Goal: Information Seeking & Learning: Check status

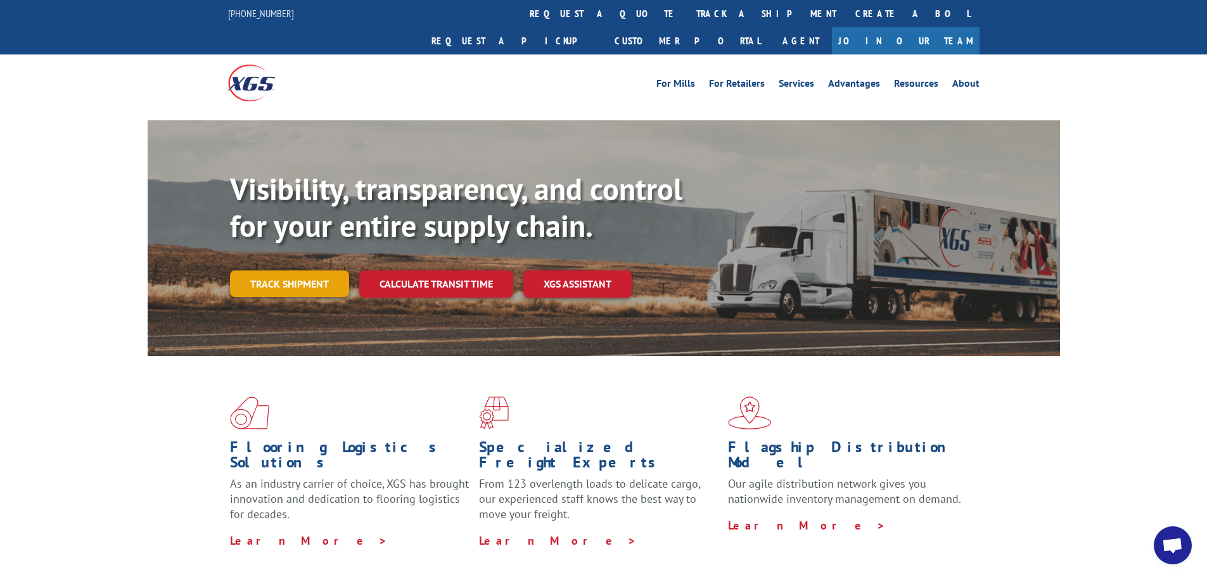
click at [281, 271] on link "Track shipment" at bounding box center [289, 284] width 119 height 27
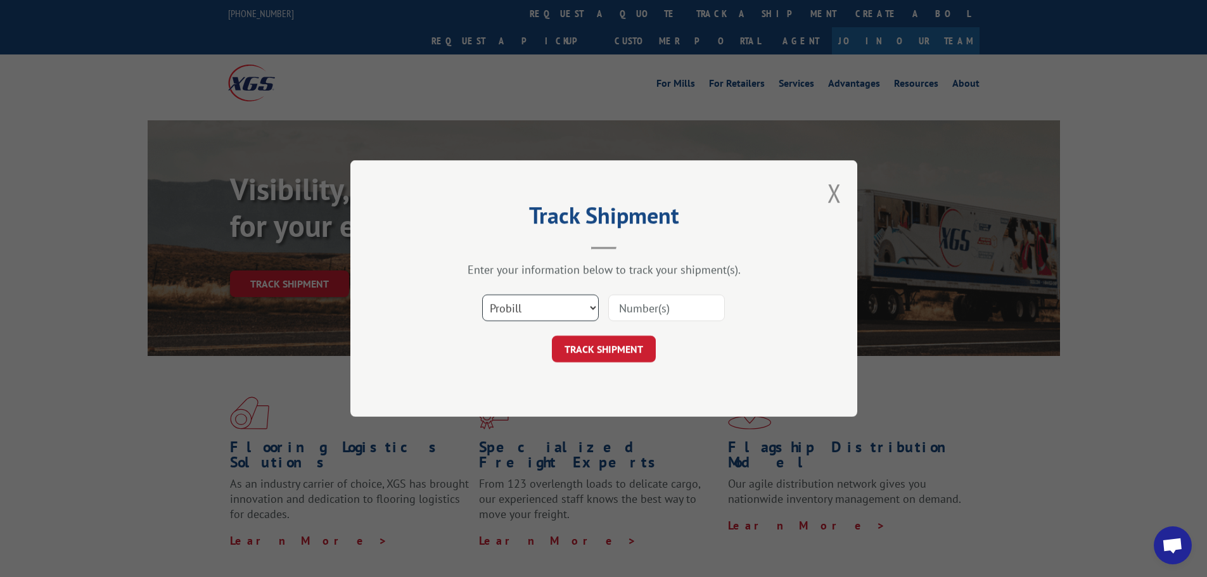
click at [542, 307] on select "Select category... Probill BOL PO" at bounding box center [540, 308] width 117 height 27
select select "bol"
click at [482, 295] on select "Select category... Probill BOL PO" at bounding box center [540, 308] width 117 height 27
drag, startPoint x: 661, startPoint y: 313, endPoint x: 646, endPoint y: 297, distance: 21.5
click at [661, 313] on input at bounding box center [666, 308] width 117 height 27
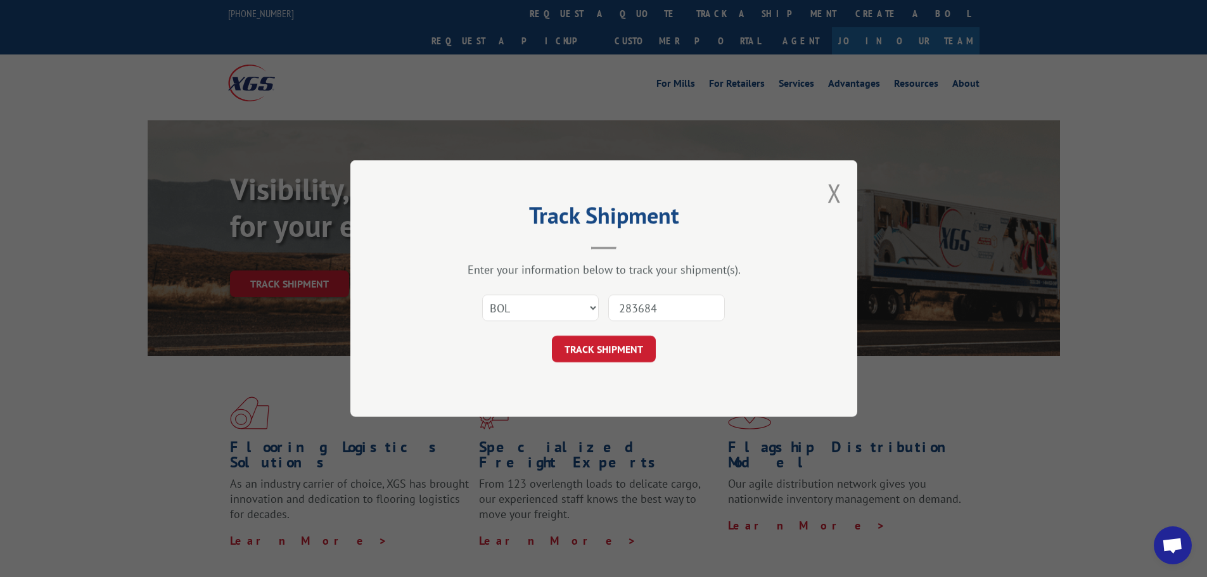
type input "2836840"
click button "TRACK SHIPMENT" at bounding box center [604, 349] width 104 height 27
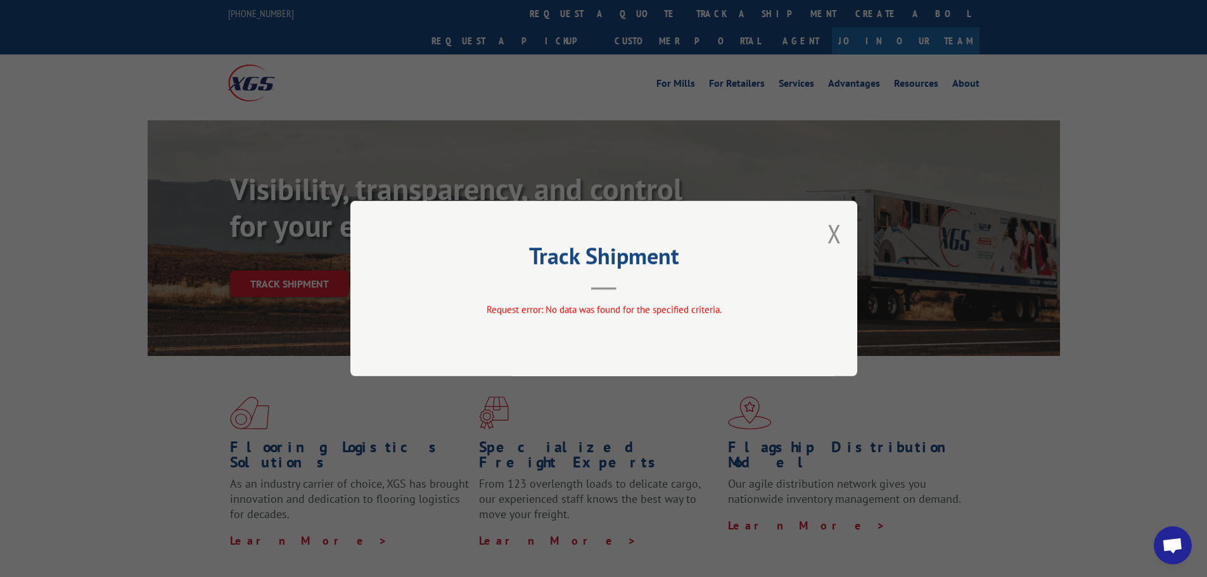
drag, startPoint x: 832, startPoint y: 230, endPoint x: 622, endPoint y: 286, distance: 217.2
click at [831, 230] on button "Close modal" at bounding box center [835, 234] width 14 height 34
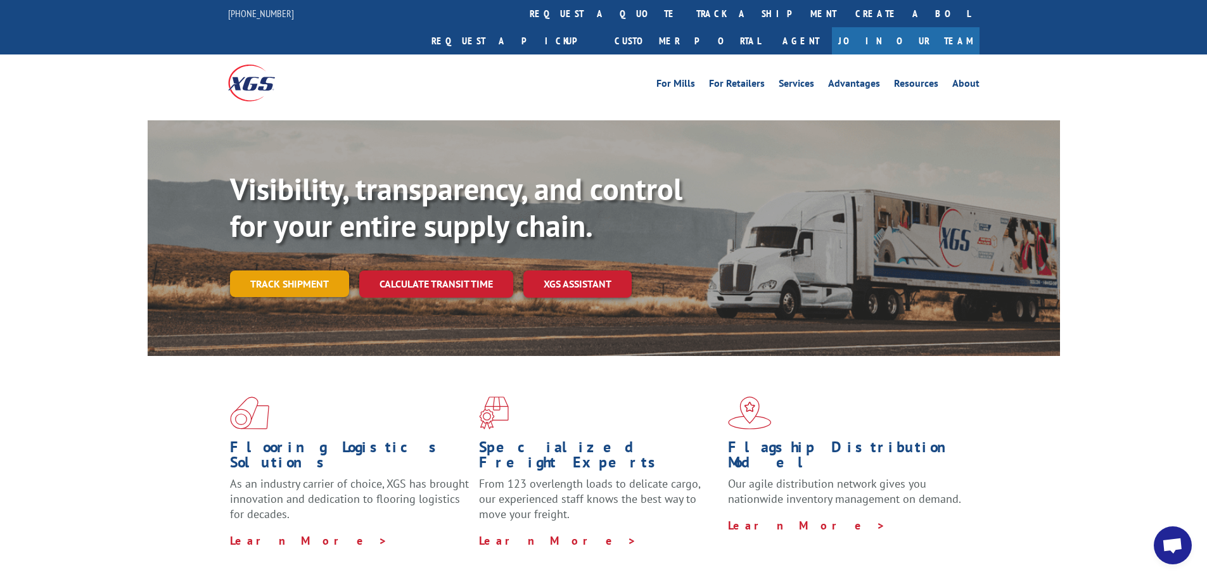
click at [304, 271] on link "Track shipment" at bounding box center [289, 284] width 119 height 27
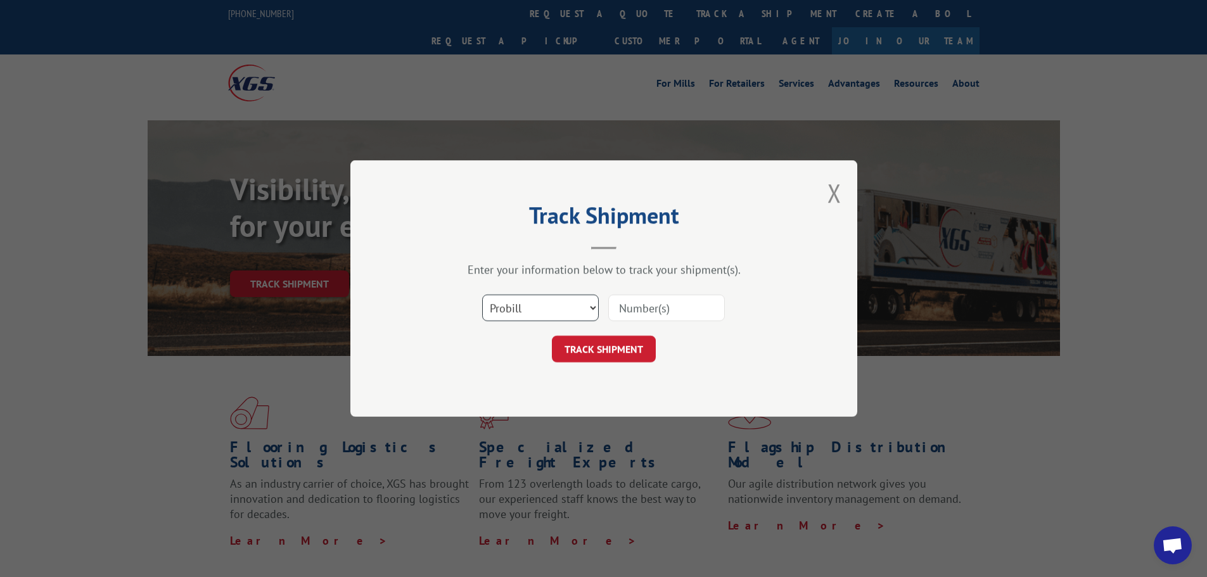
click at [547, 314] on select "Select category... Probill BOL PO" at bounding box center [540, 308] width 117 height 27
select select "bol"
click at [482, 295] on select "Select category... Probill BOL PO" at bounding box center [540, 308] width 117 height 27
drag, startPoint x: 620, startPoint y: 312, endPoint x: 610, endPoint y: 312, distance: 10.2
click at [620, 312] on input at bounding box center [666, 308] width 117 height 27
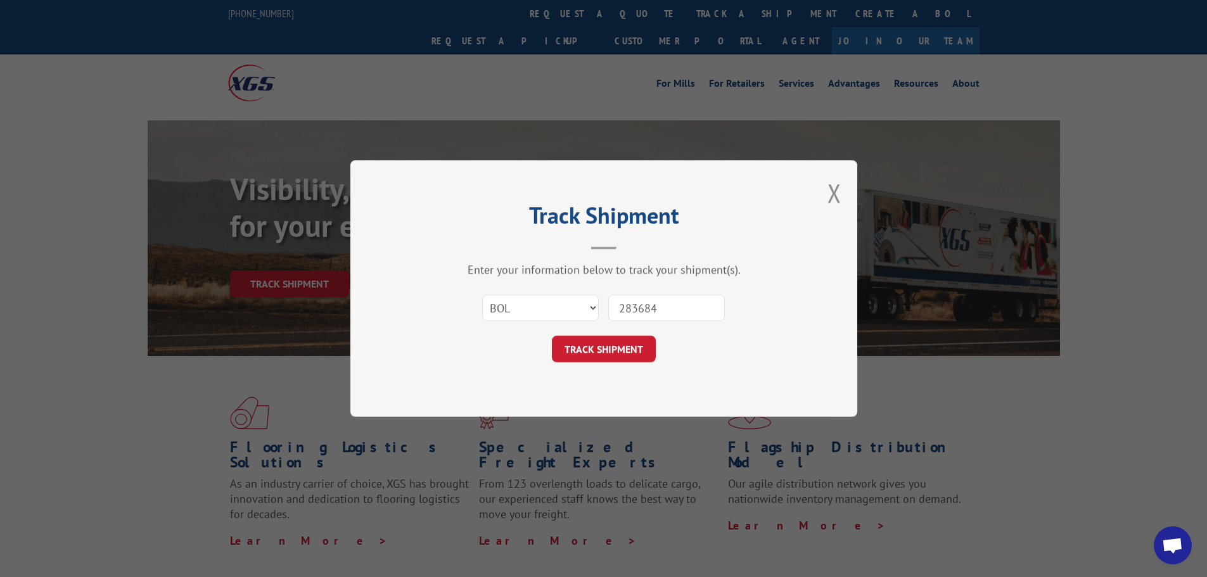
type input "2836840"
click button "TRACK SHIPMENT" at bounding box center [604, 349] width 104 height 27
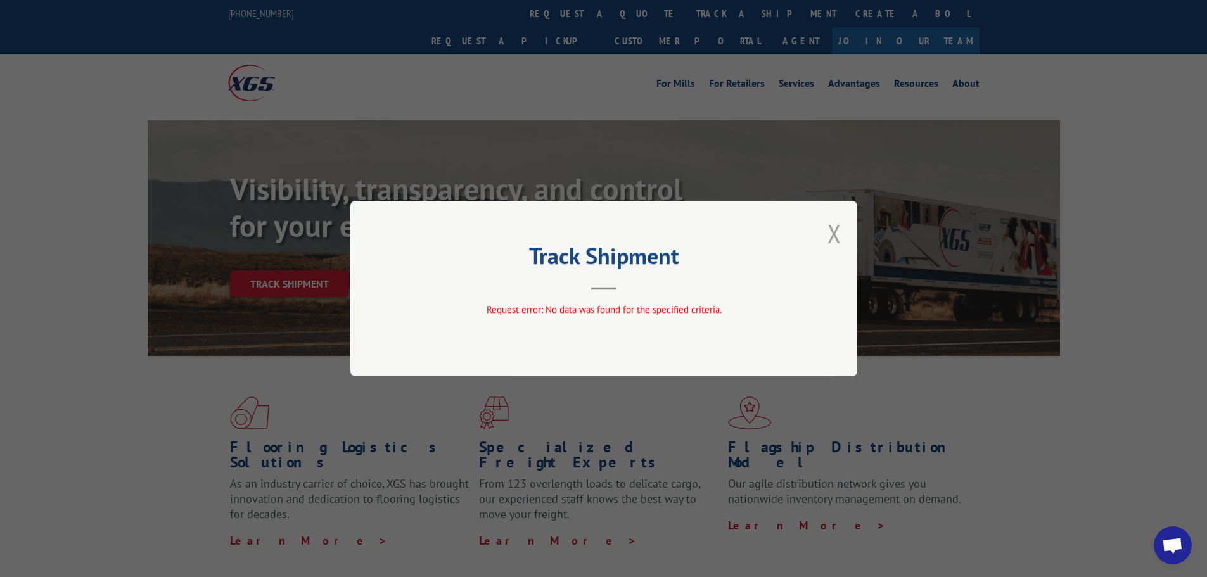
click at [835, 229] on button "Close modal" at bounding box center [835, 234] width 14 height 34
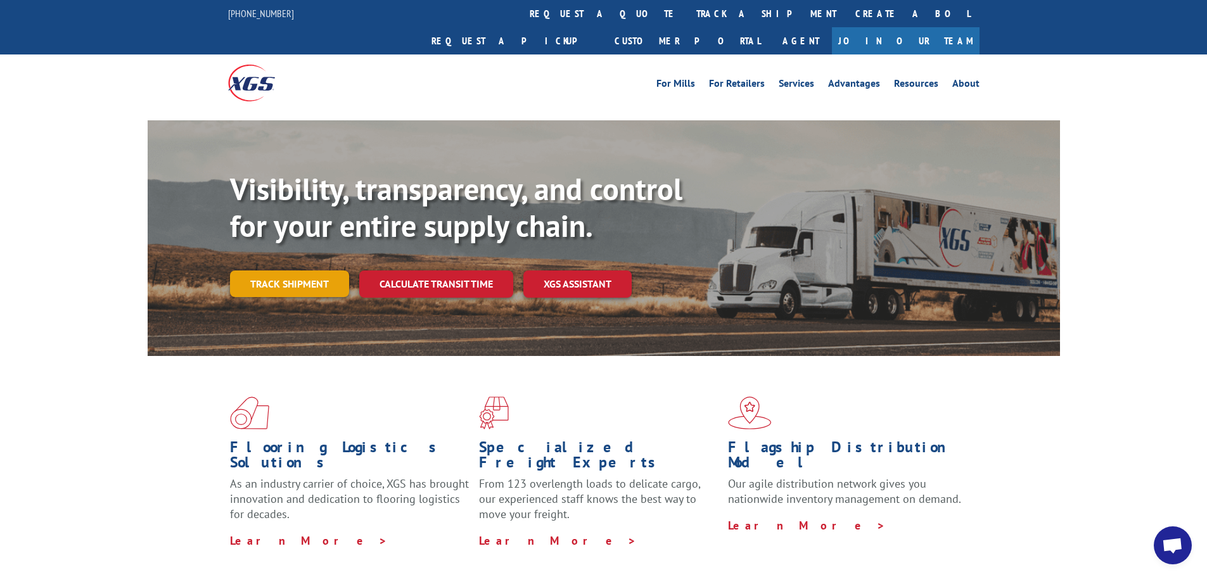
click at [280, 271] on link "Track shipment" at bounding box center [289, 284] width 119 height 27
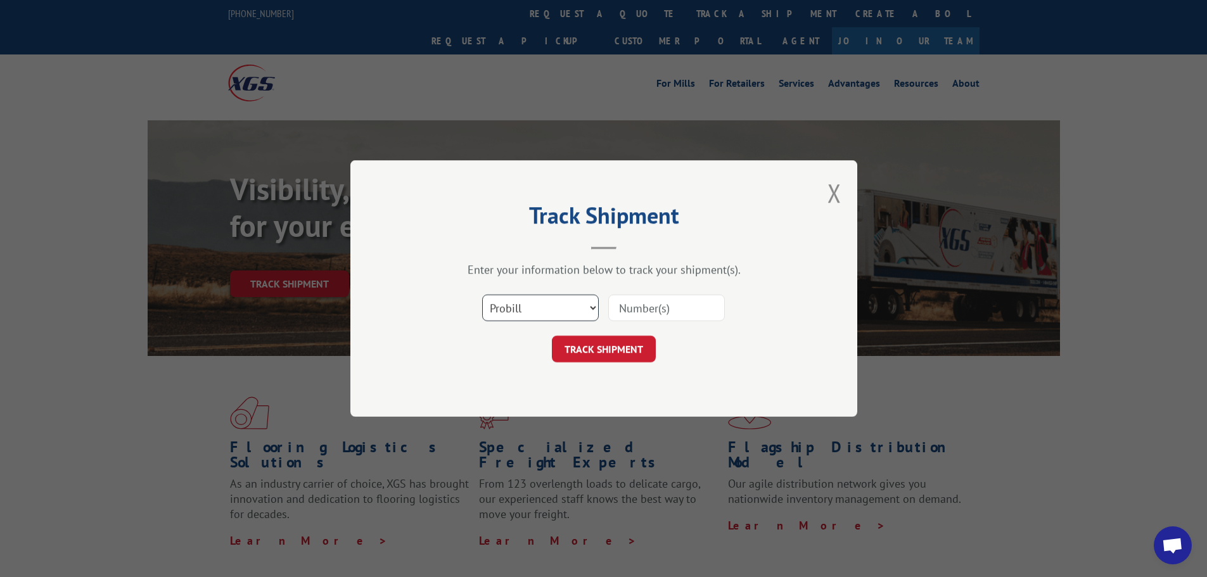
drag, startPoint x: 499, startPoint y: 307, endPoint x: 513, endPoint y: 320, distance: 18.4
click at [499, 307] on select "Select category... Probill BOL PO" at bounding box center [540, 308] width 117 height 27
select select "bol"
click at [482, 295] on select "Select category... Probill BOL PO" at bounding box center [540, 308] width 117 height 27
drag, startPoint x: 684, startPoint y: 298, endPoint x: 710, endPoint y: 289, distance: 28.3
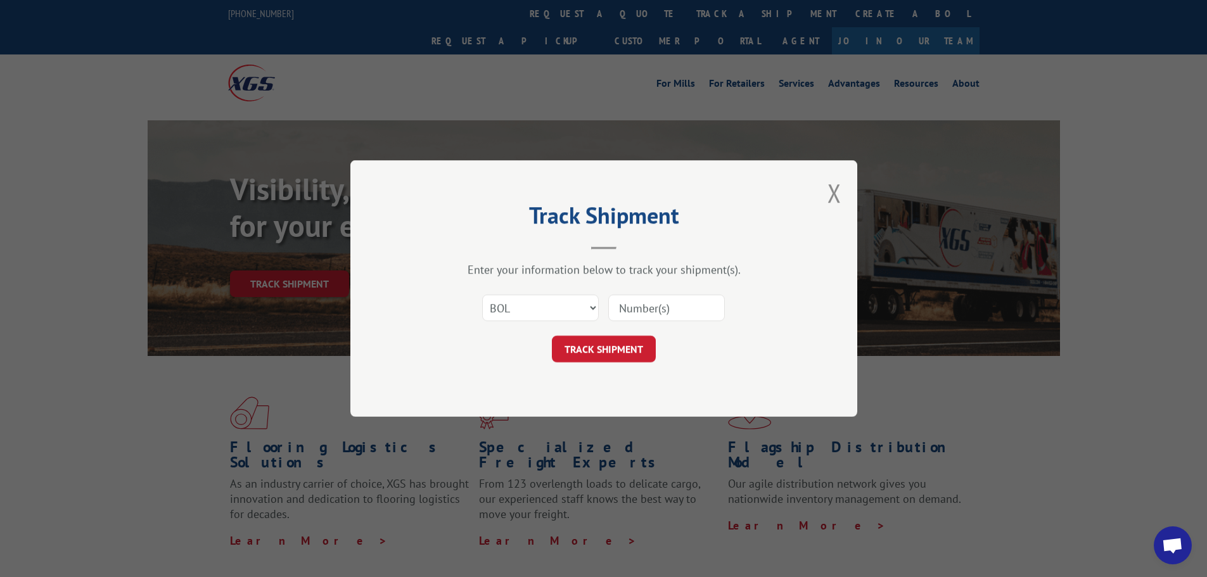
click at [692, 296] on input at bounding box center [666, 308] width 117 height 27
type input "2836740"
click at [629, 342] on button "TRACK SHIPMENT" at bounding box center [604, 349] width 104 height 27
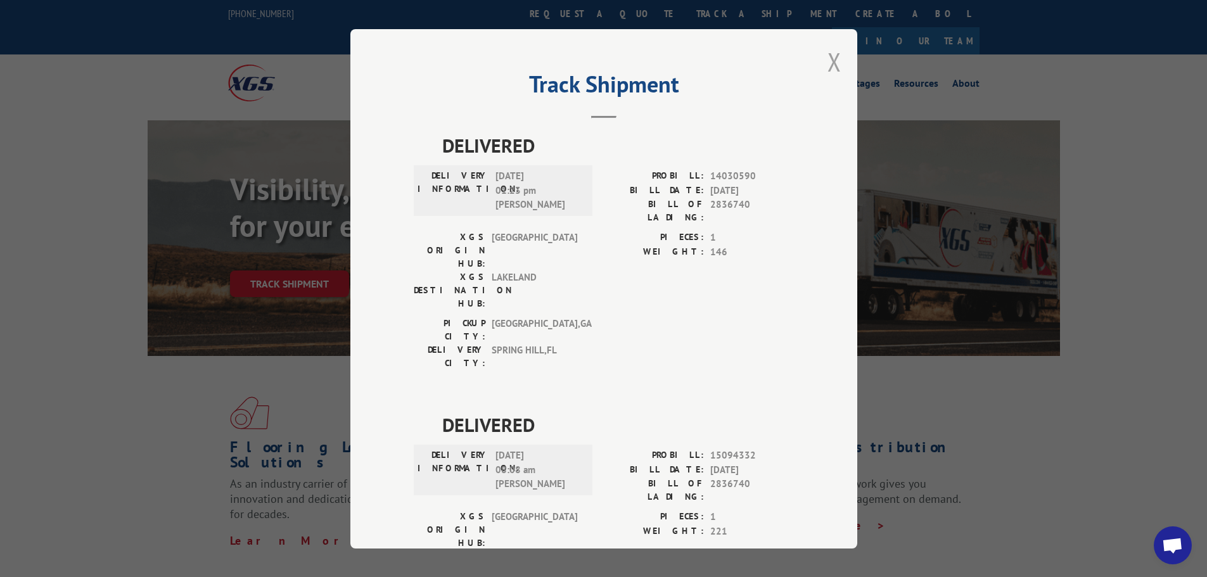
click at [828, 58] on button "Close modal" at bounding box center [835, 62] width 14 height 34
